Goal: Information Seeking & Learning: Learn about a topic

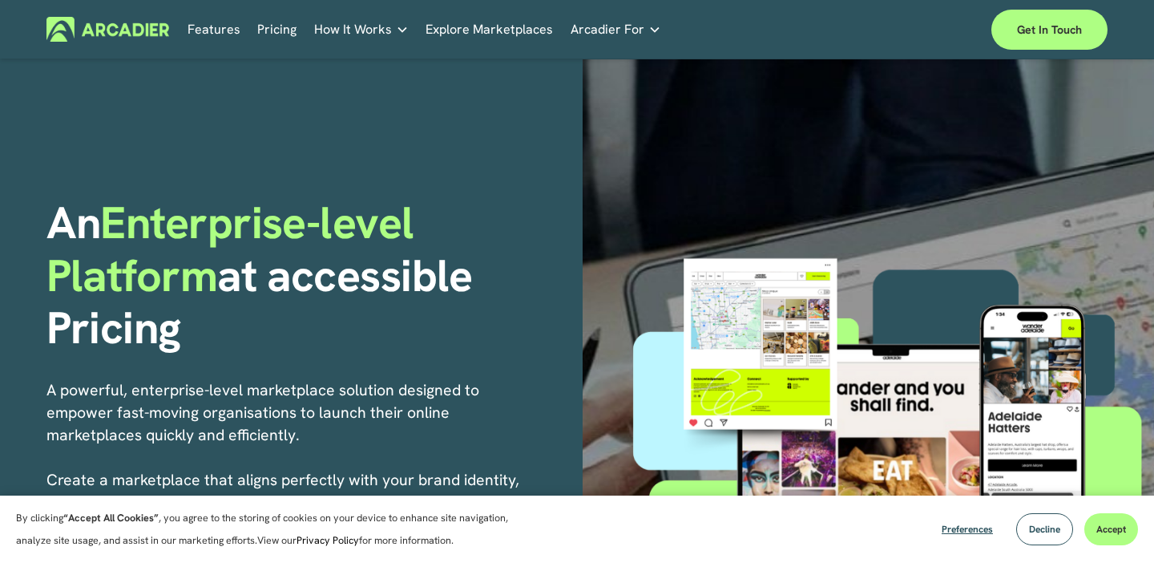
click at [1110, 539] on iframe "Chat Widget" at bounding box center [1114, 524] width 80 height 77
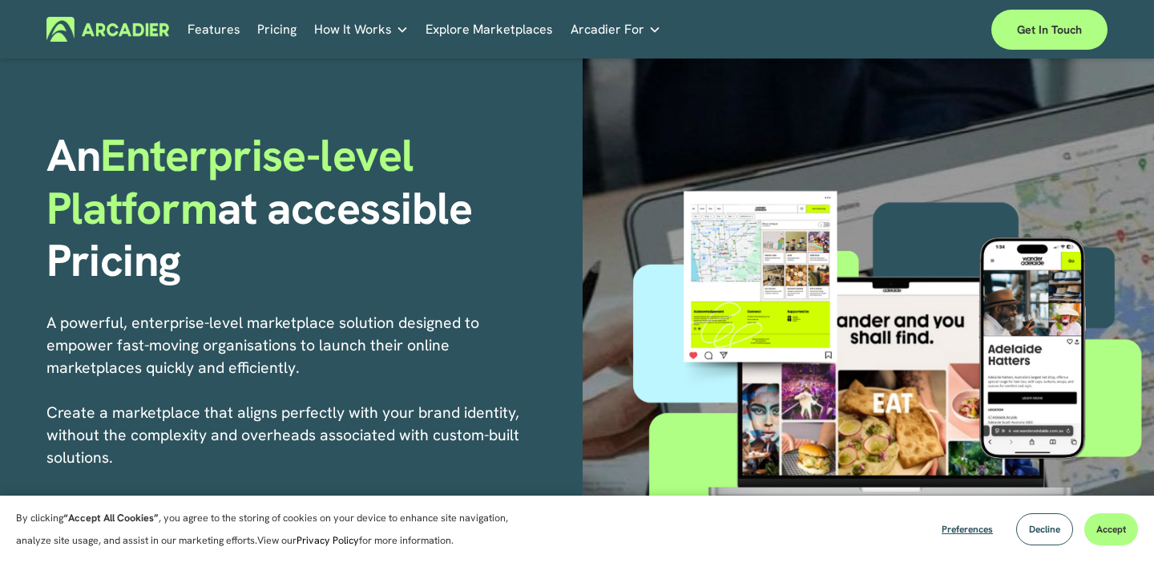
scroll to position [71, 0]
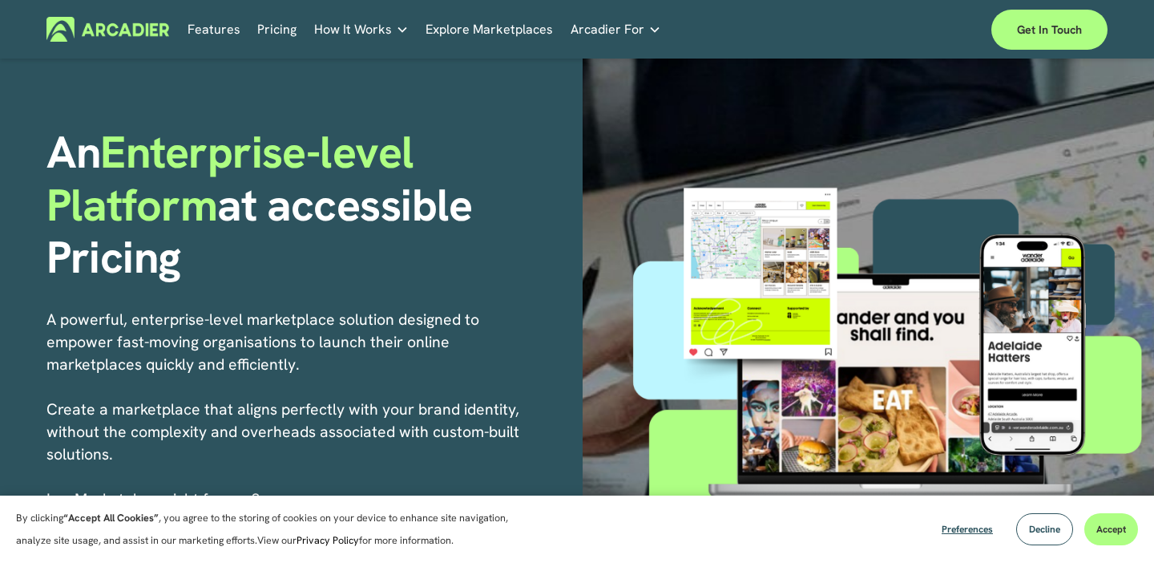
click at [1019, 406] on div at bounding box center [891, 376] width 527 height 439
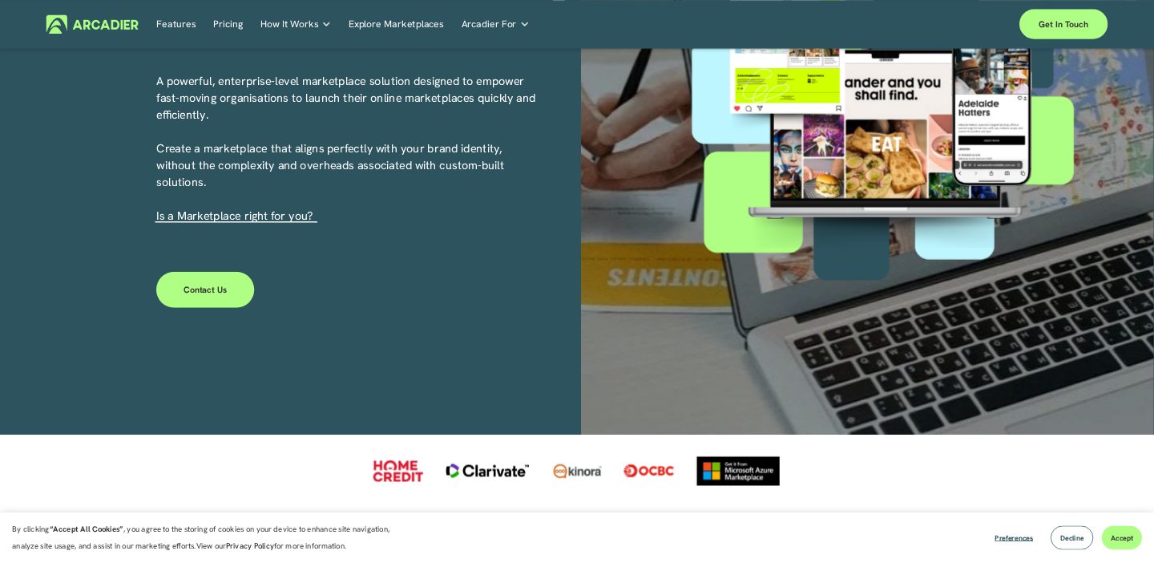
scroll to position [305, 0]
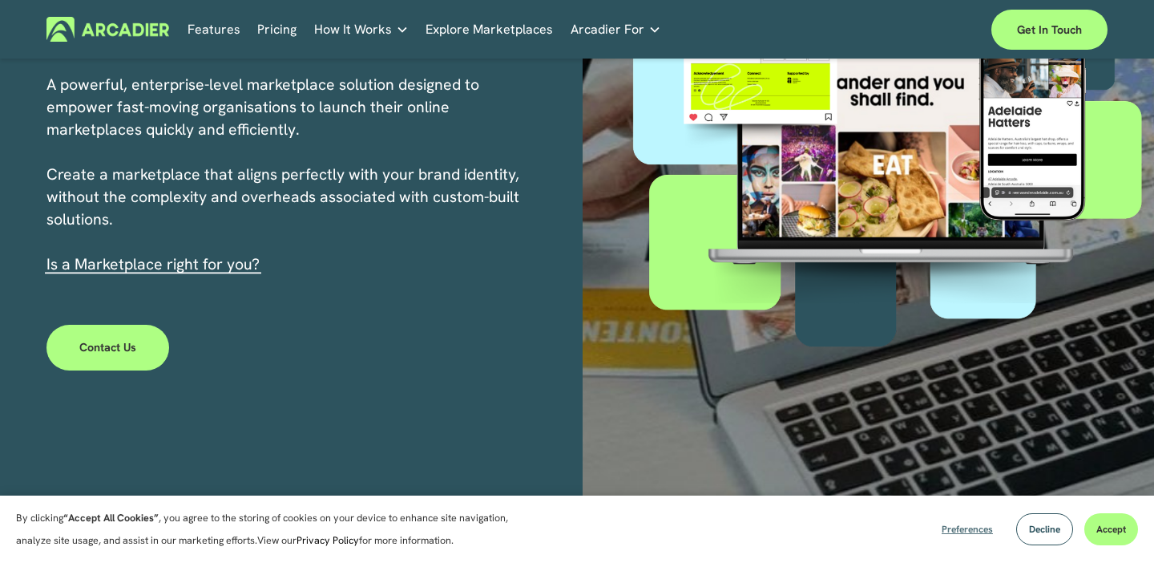
click at [963, 534] on span "Preferences" at bounding box center [967, 529] width 51 height 13
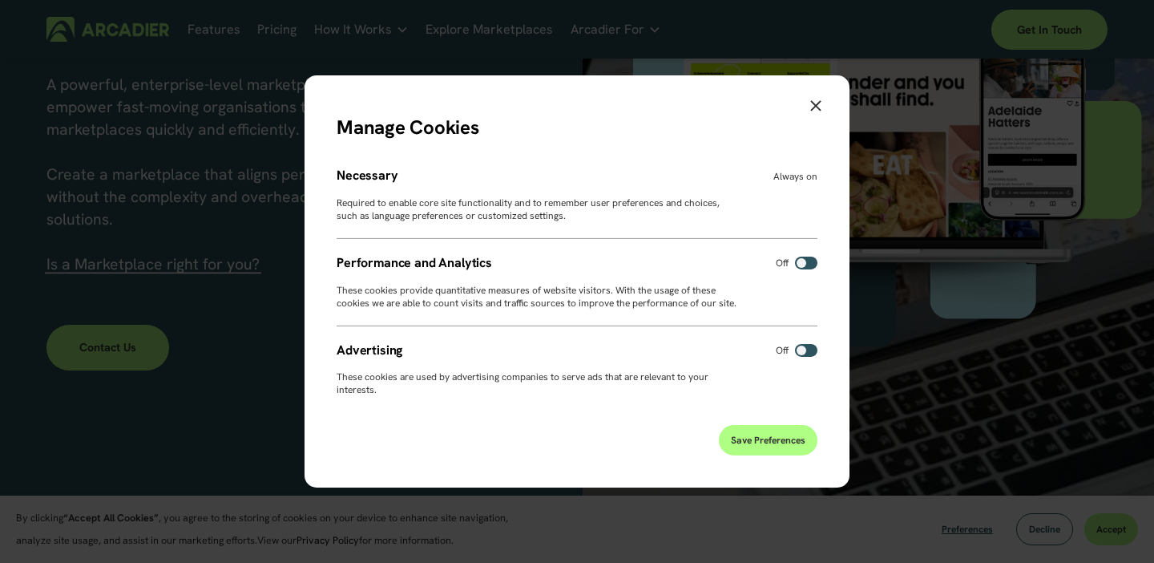
click at [787, 446] on span "Save Preferences" at bounding box center [768, 440] width 75 height 13
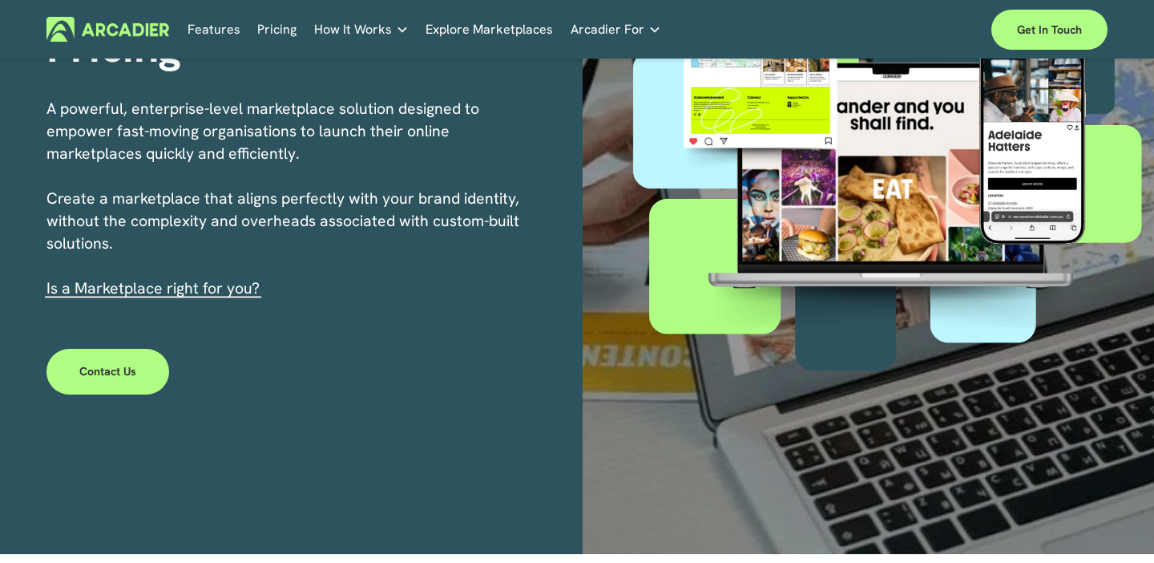
scroll to position [0, 0]
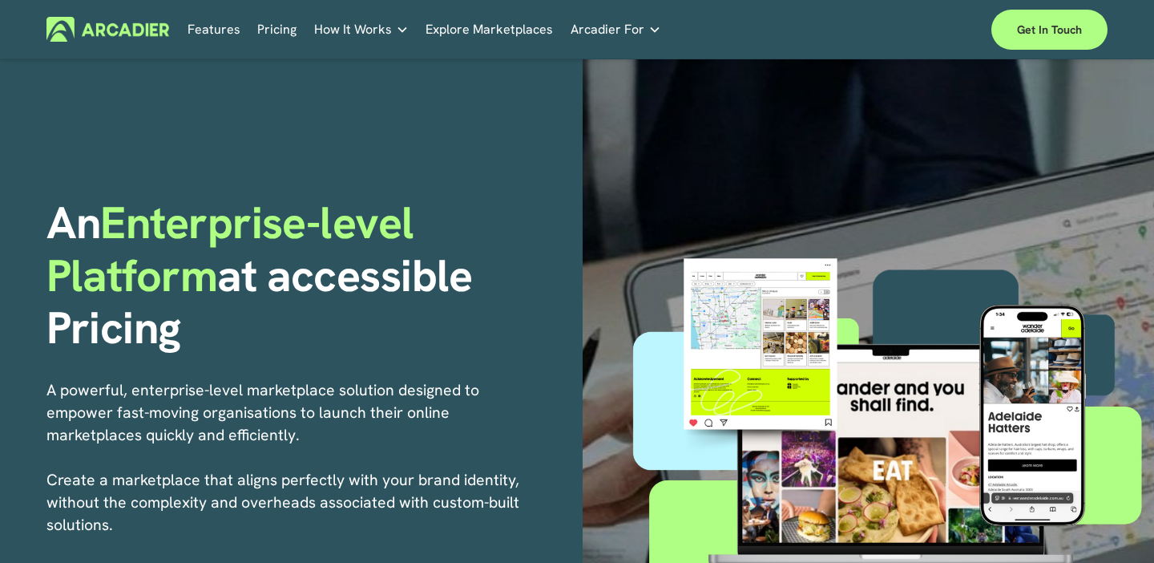
click at [345, 30] on span "How It Works" at bounding box center [353, 29] width 78 height 22
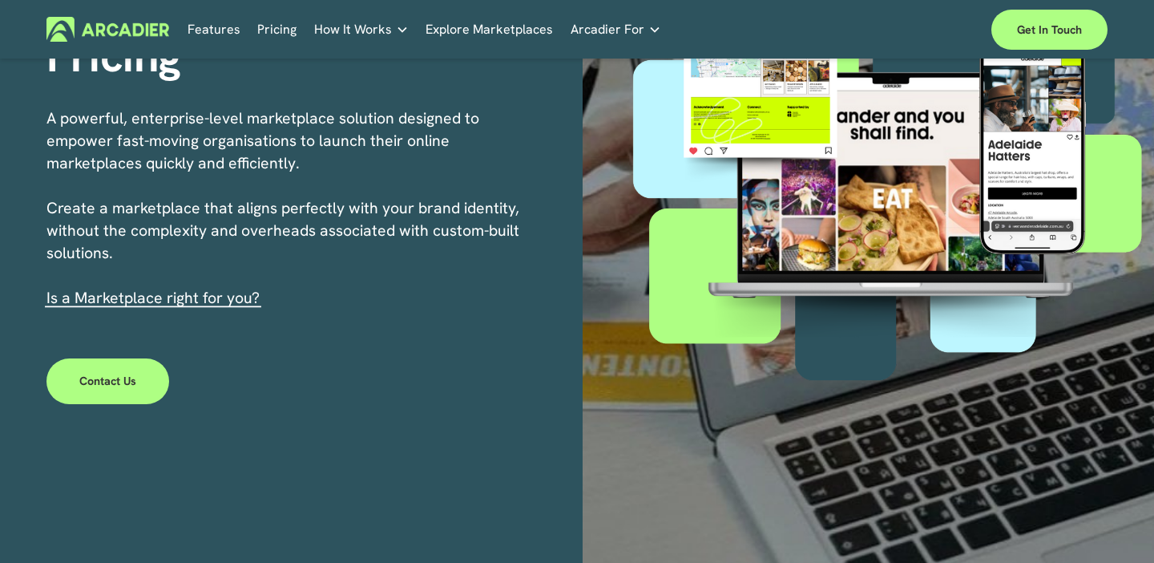
scroll to position [276, 0]
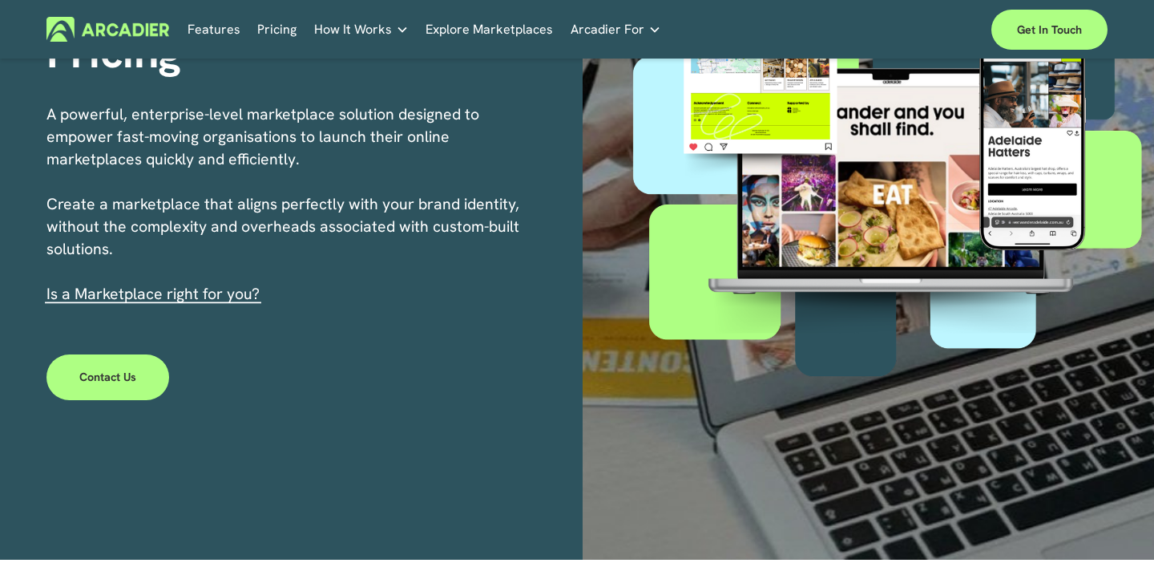
click at [240, 296] on link "s a Marketplace right for you?" at bounding box center [154, 294] width 209 height 20
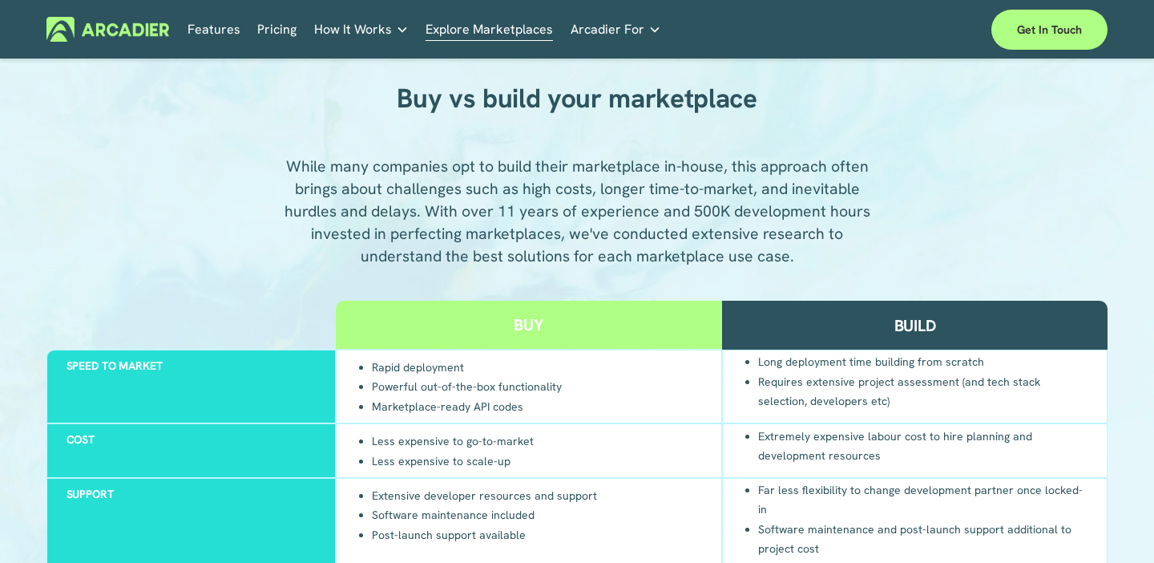
scroll to position [1302, 0]
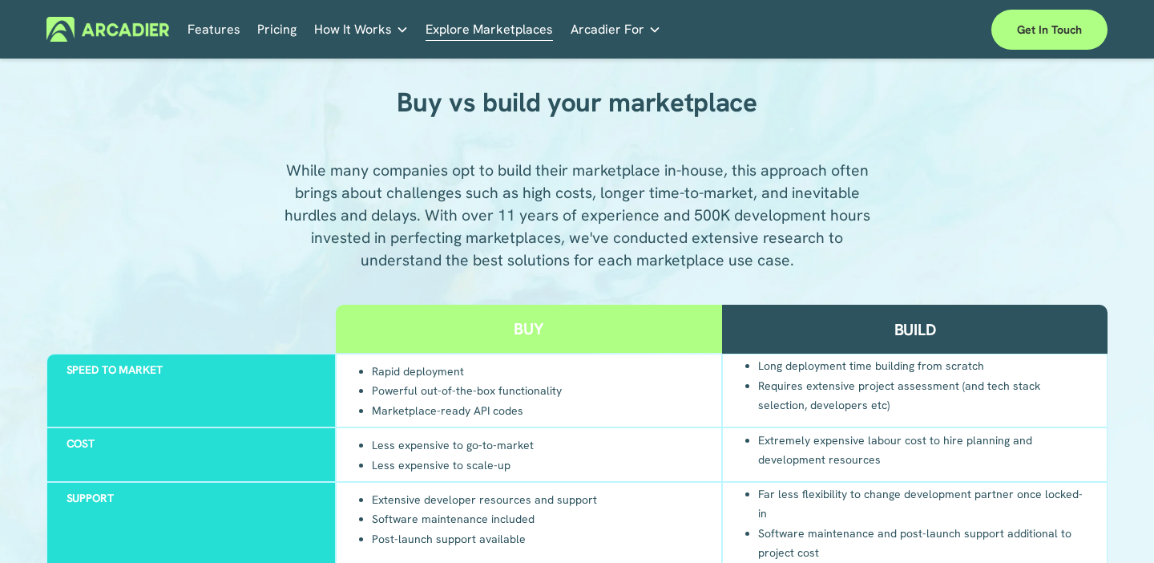
click at [134, 18] on img at bounding box center [107, 29] width 123 height 25
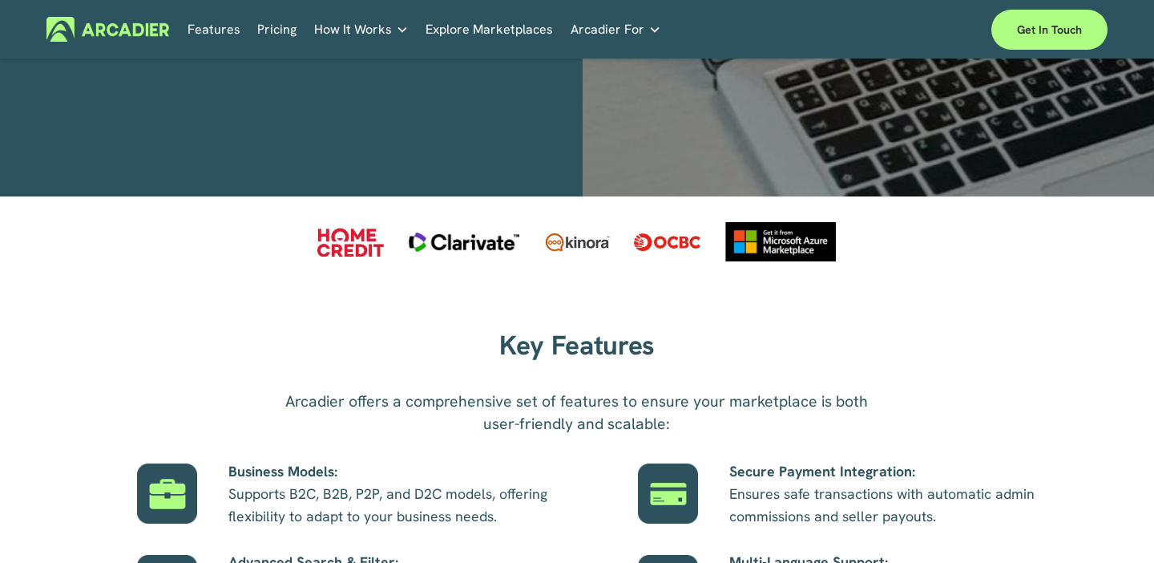
scroll to position [637, 0]
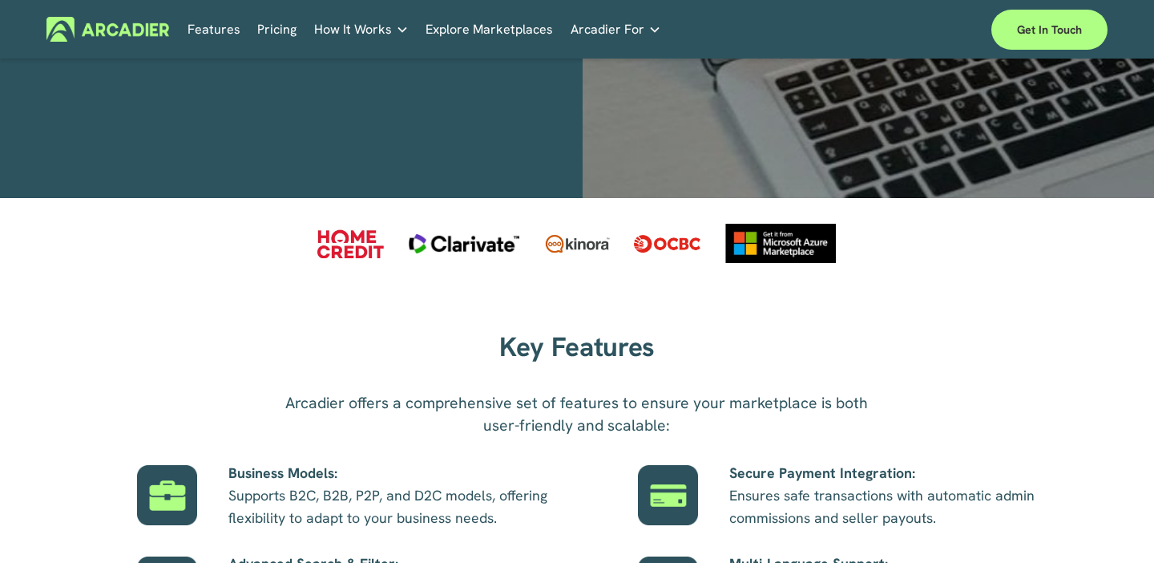
click at [525, 365] on div "Key Features" at bounding box center [577, 347] width 424 height 46
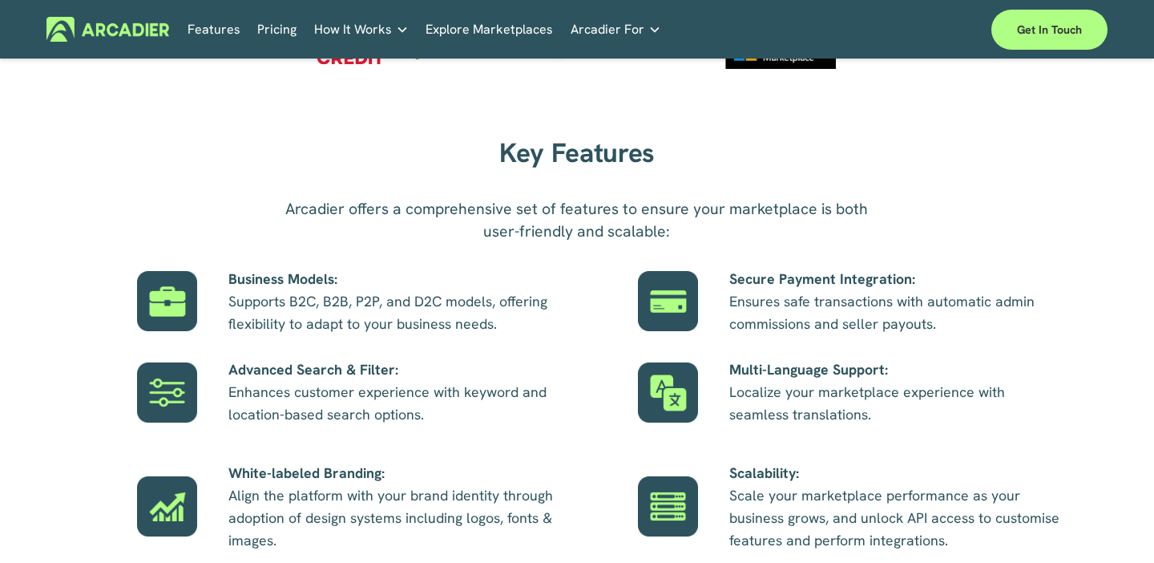
scroll to position [842, 0]
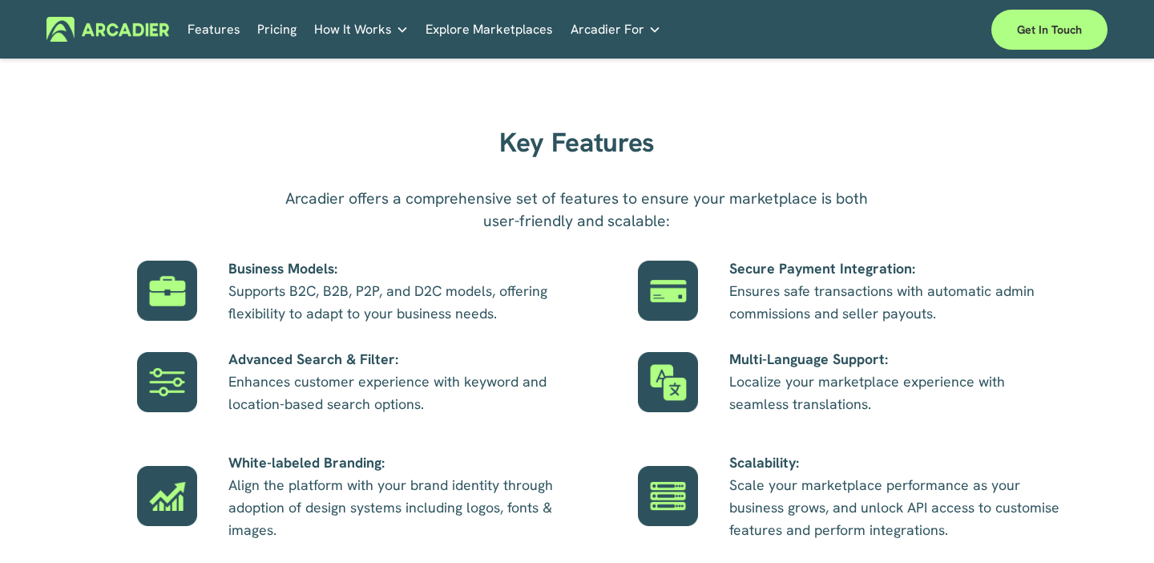
click at [767, 270] on strong "Secure Payment Integration:" at bounding box center [822, 268] width 186 height 18
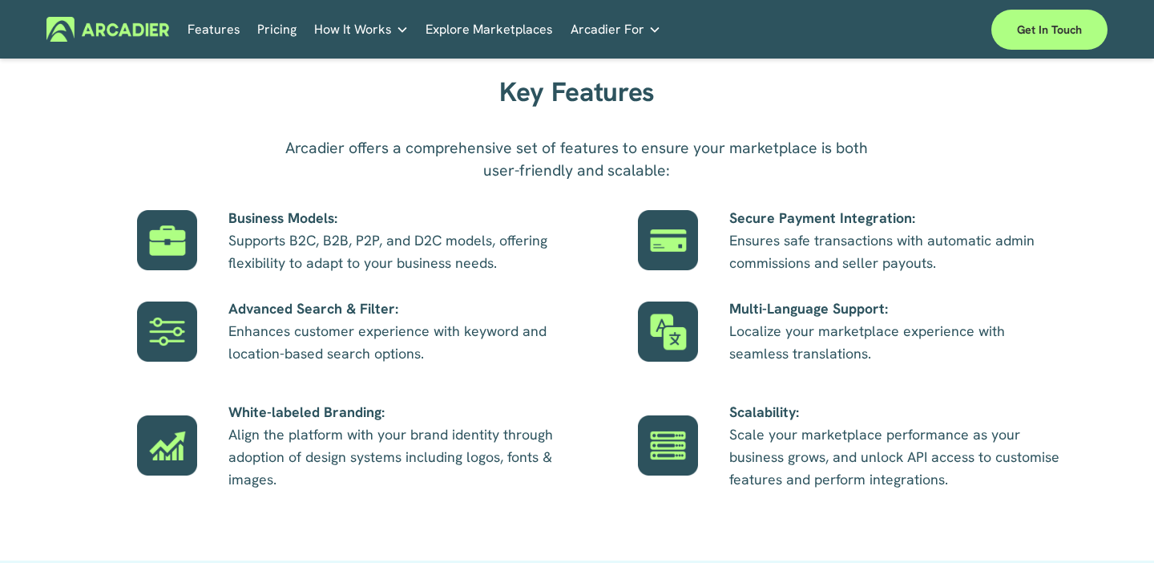
scroll to position [898, 0]
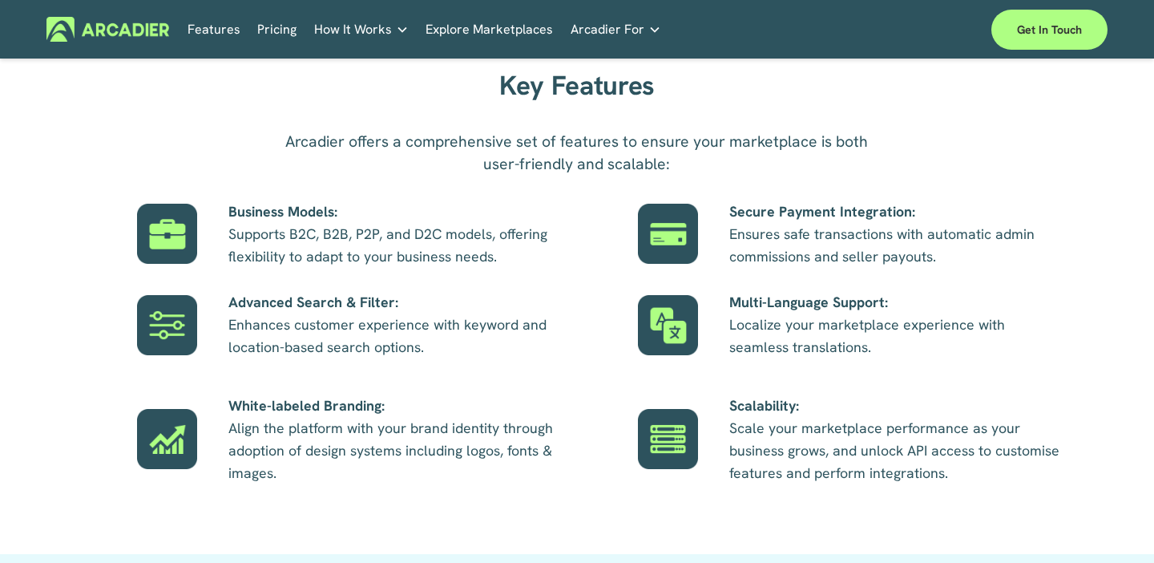
click at [0, 0] on p "Building the world’s most powerful enterprise digital marketplace." at bounding box center [0, 0] width 0 height 0
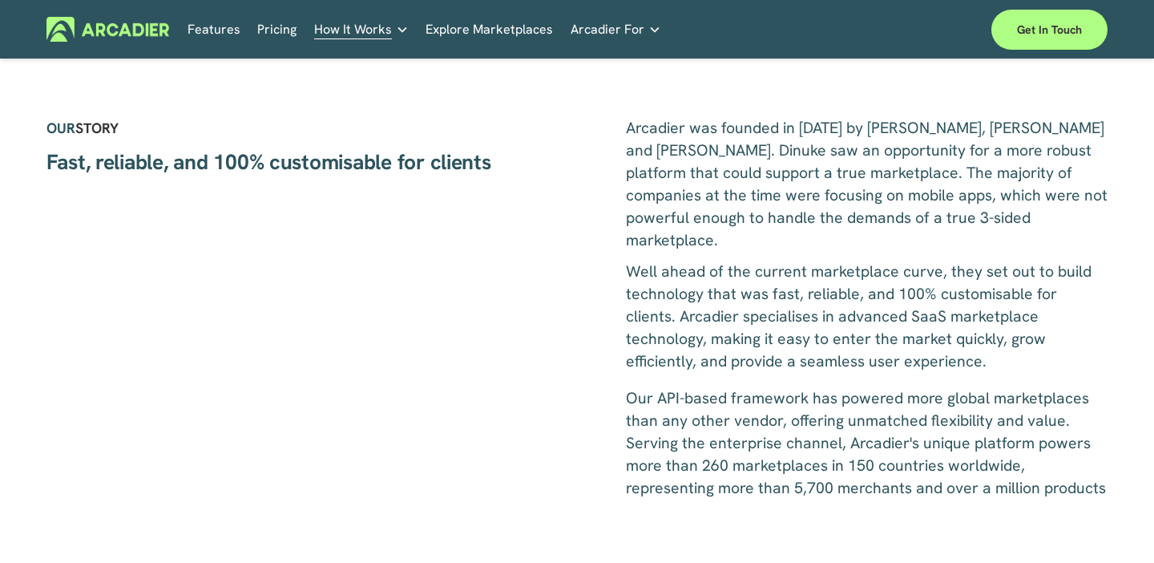
scroll to position [591, 0]
